Goal: Transaction & Acquisition: Purchase product/service

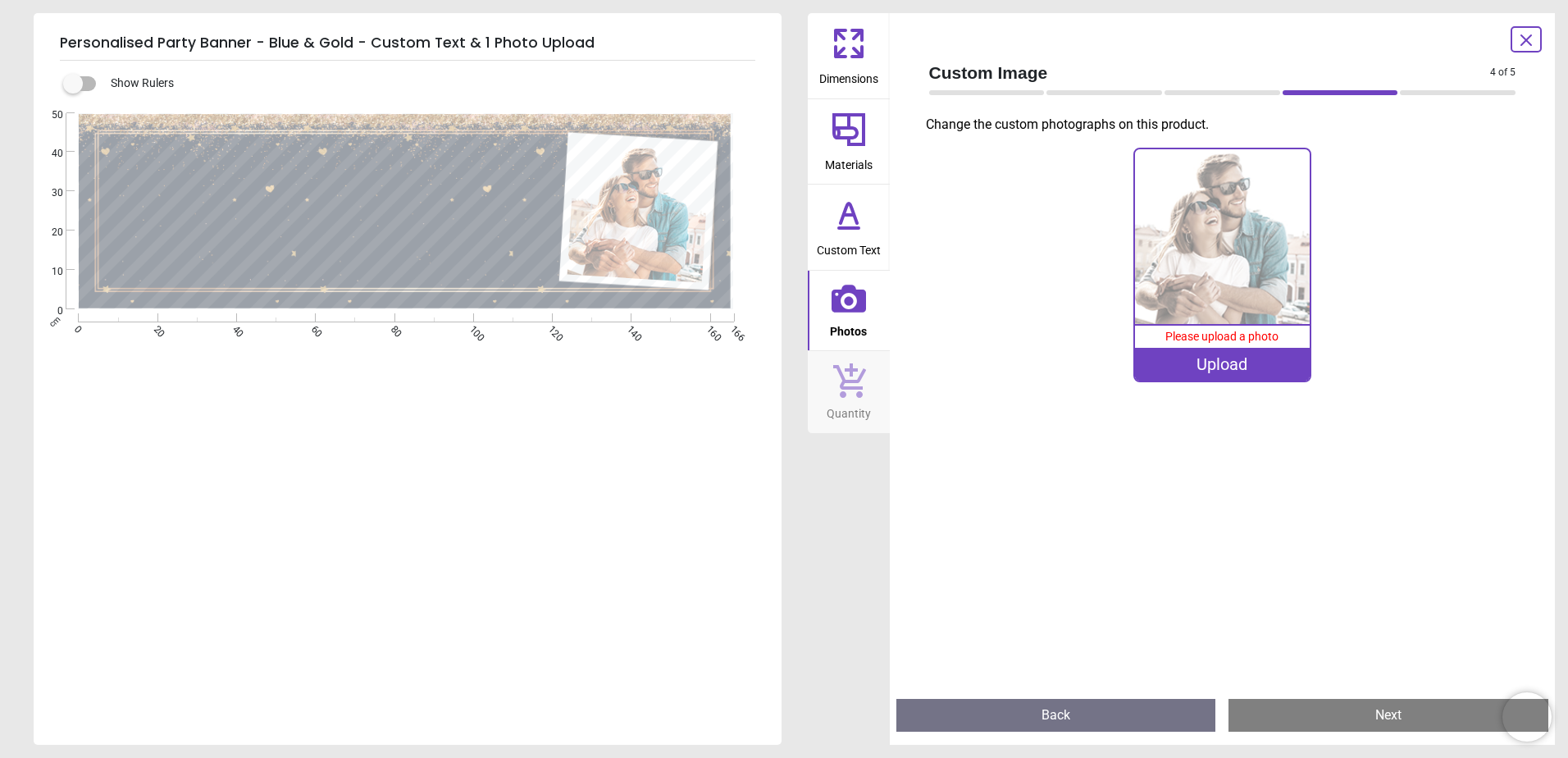
scroll to position [5, 0]
click at [632, 541] on div "**********" at bounding box center [406, 340] width 745 height 454
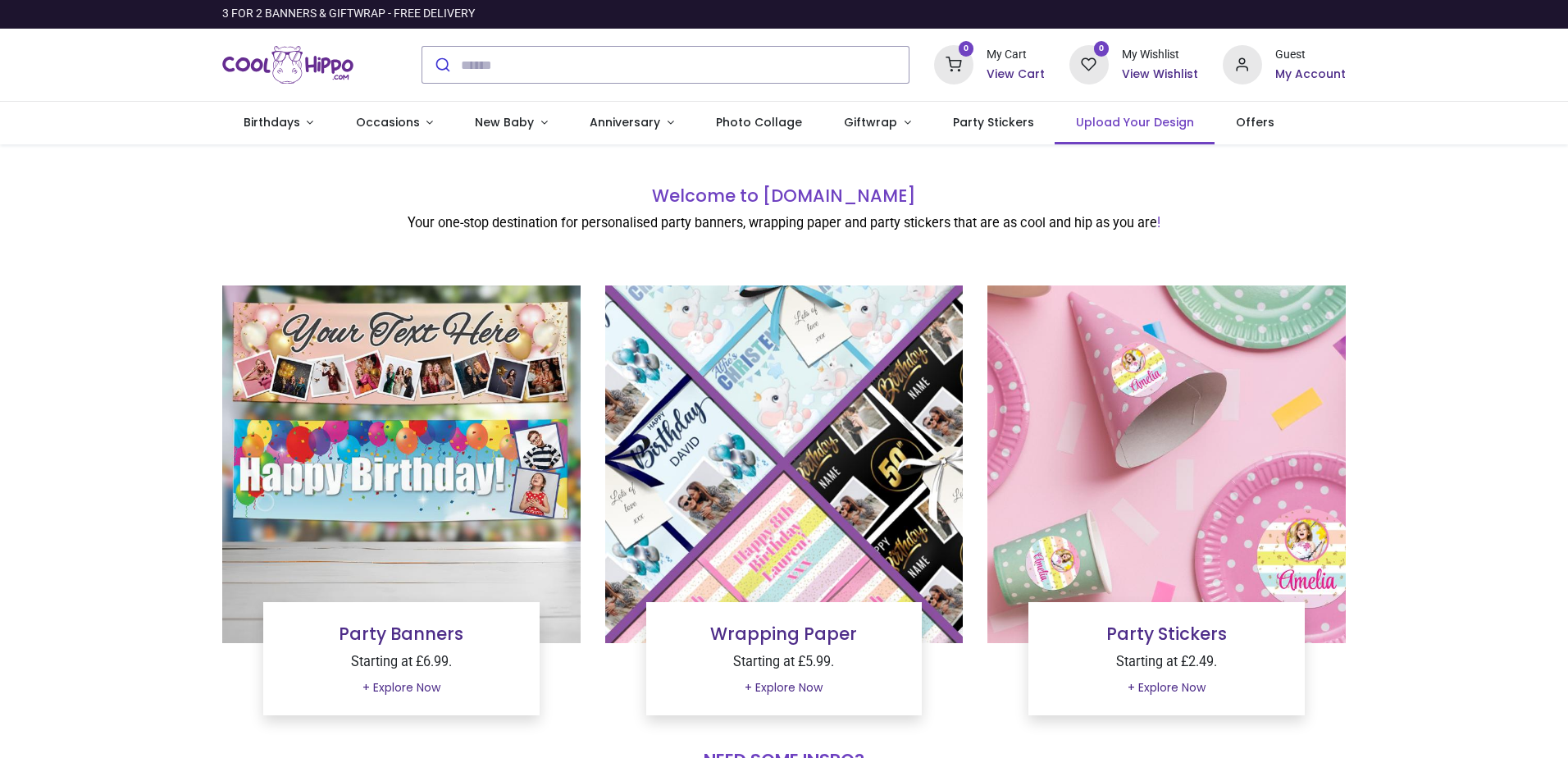
click at [1140, 128] on span "Upload Your Design" at bounding box center [1135, 122] width 118 height 16
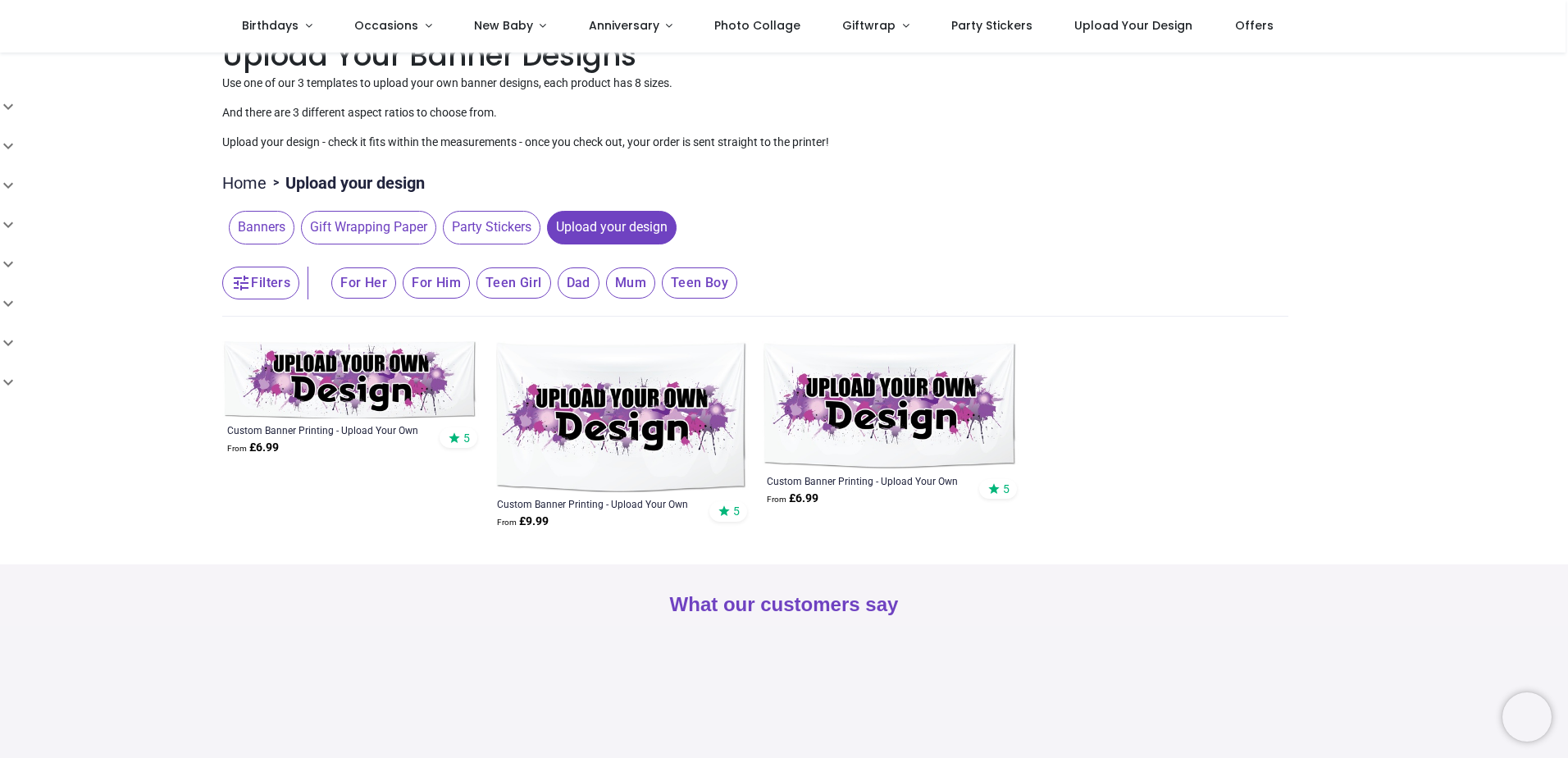
scroll to position [38, 0]
click at [431, 376] on img at bounding box center [350, 379] width 257 height 77
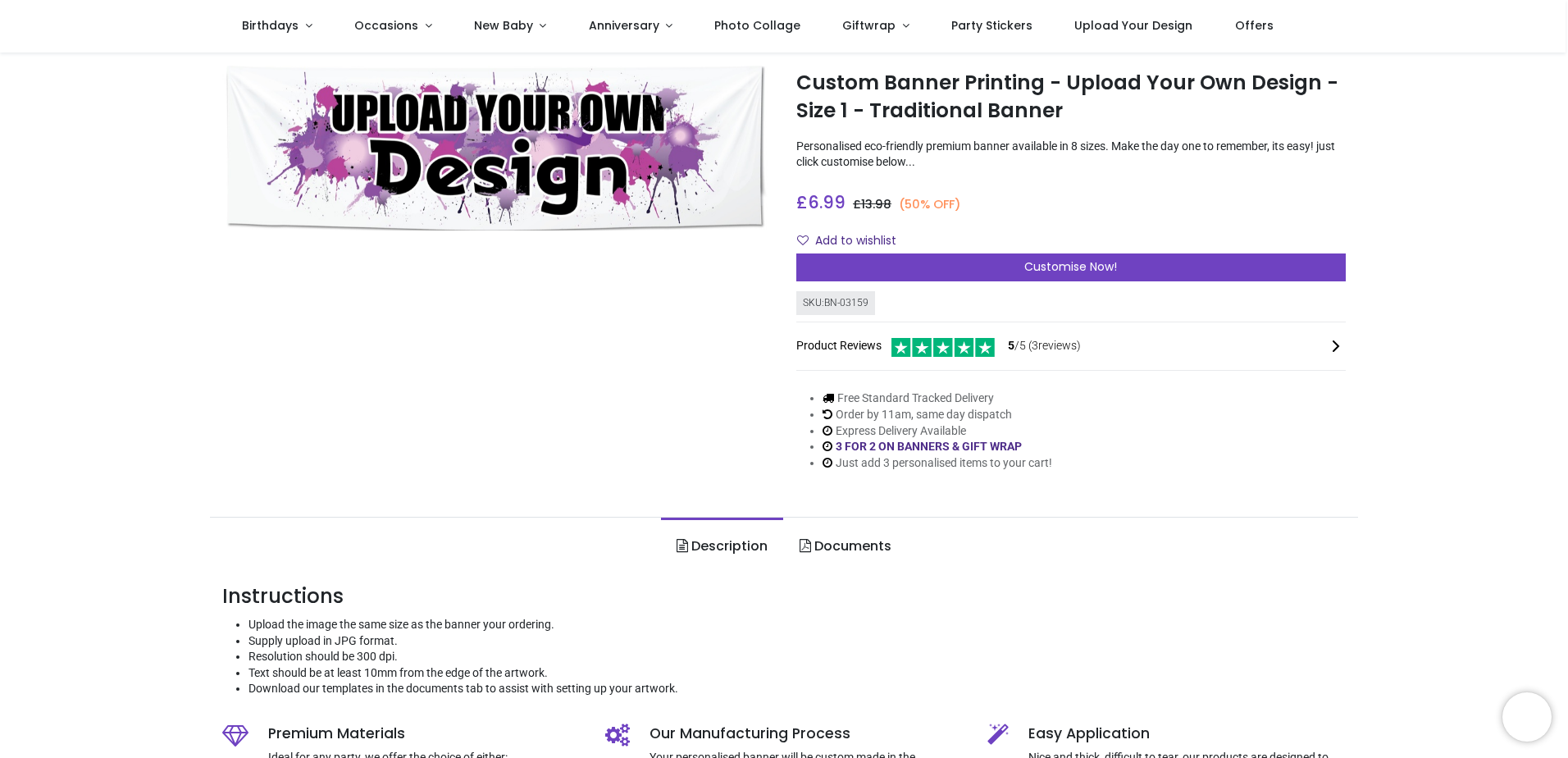
scroll to position [47, 0]
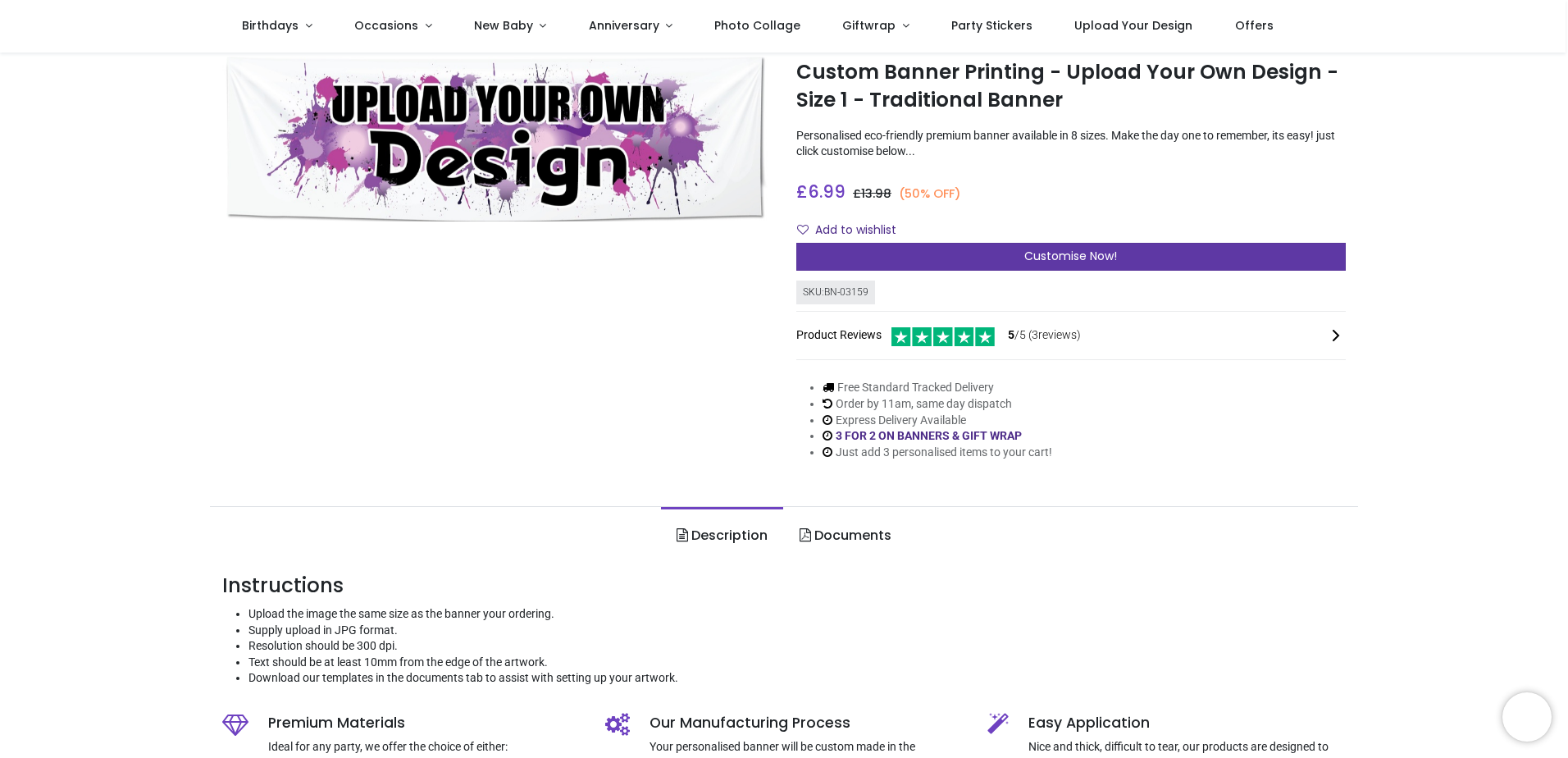
click at [992, 247] on div "Customise Now!" at bounding box center [1071, 257] width 550 height 28
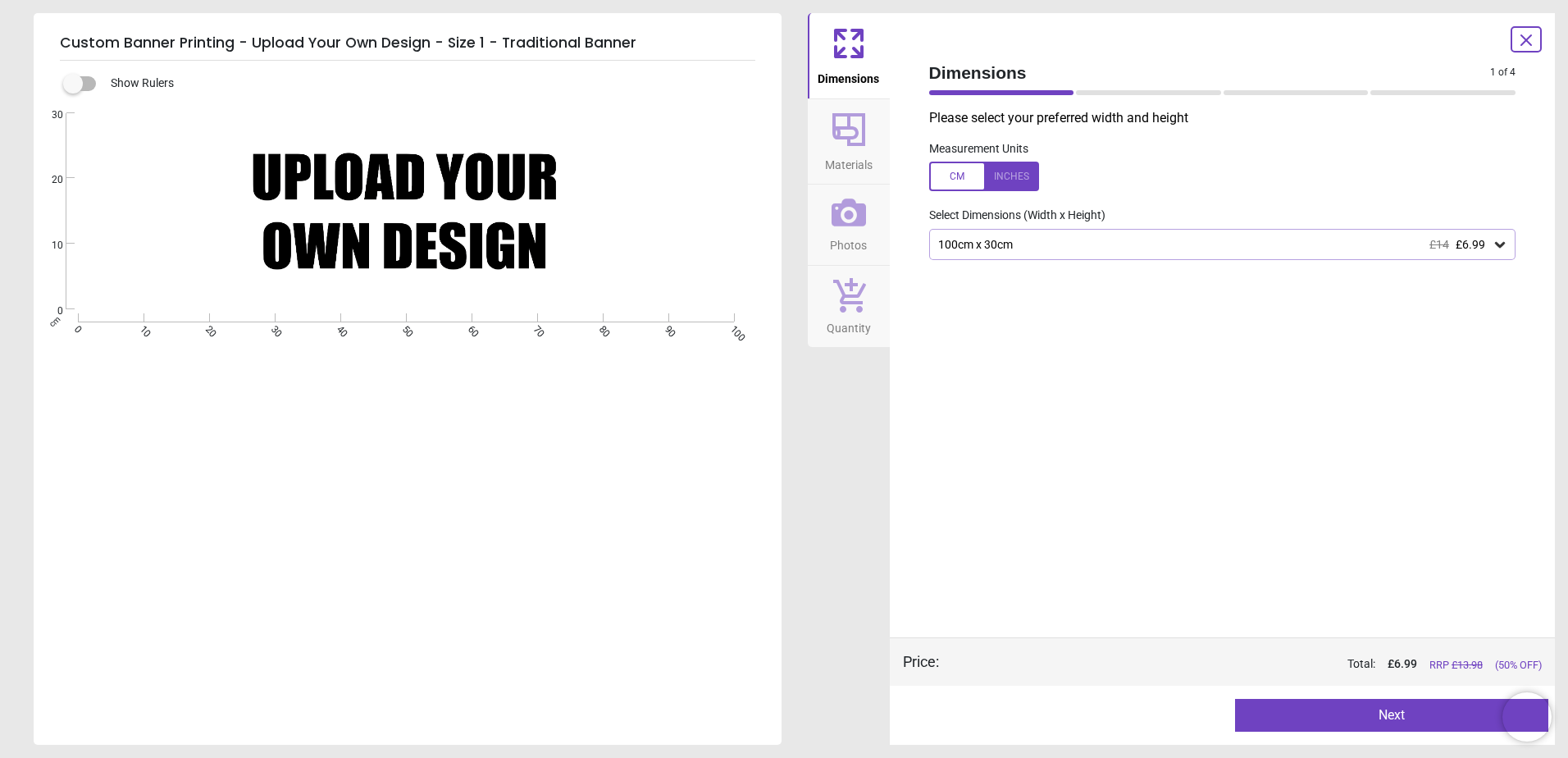
click at [988, 241] on div "100cm x 30cm £14 £6.99" at bounding box center [1215, 245] width 556 height 14
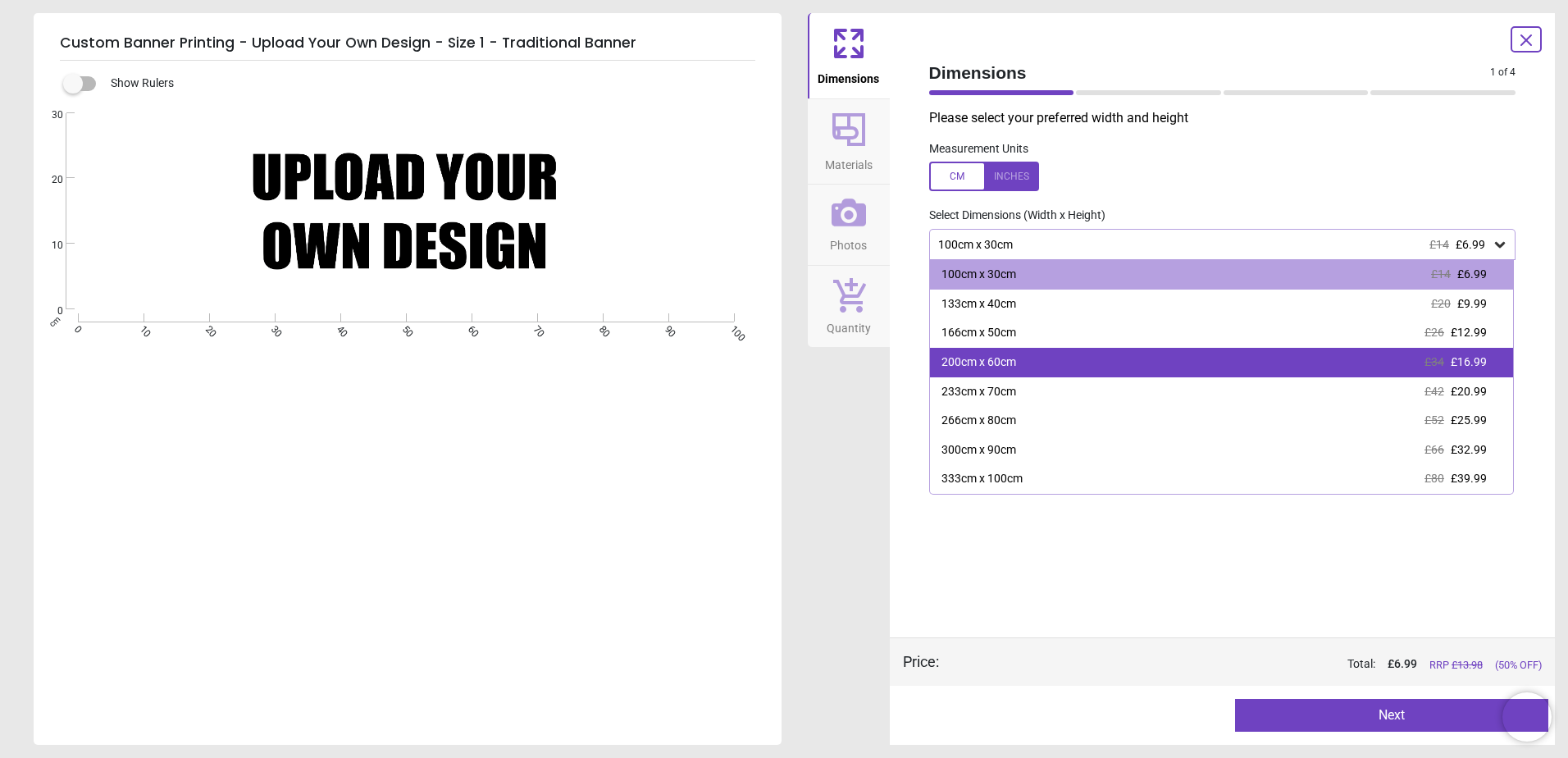
click at [975, 377] on div "200cm x 60cm £34 £16.99" at bounding box center [1222, 363] width 584 height 30
